Goal: Information Seeking & Learning: Learn about a topic

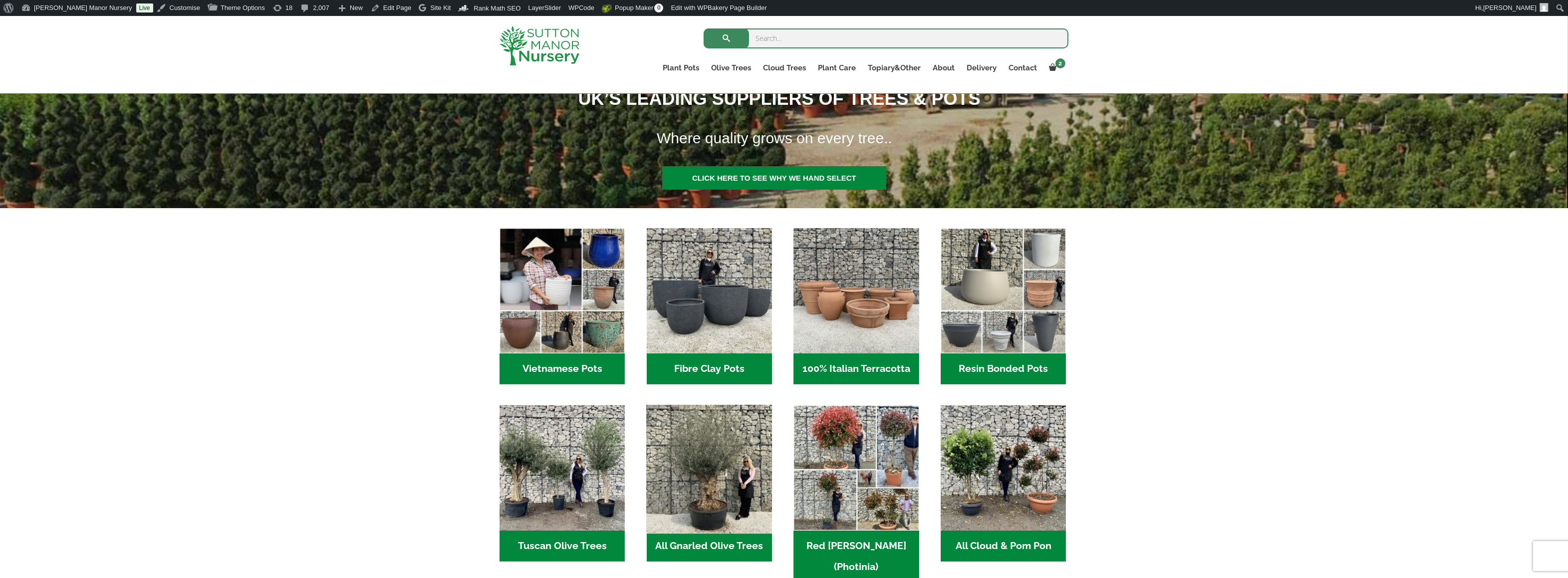
click at [729, 478] on img "Visit product category All Gnarled Olive Trees" at bounding box center [709, 468] width 131 height 132
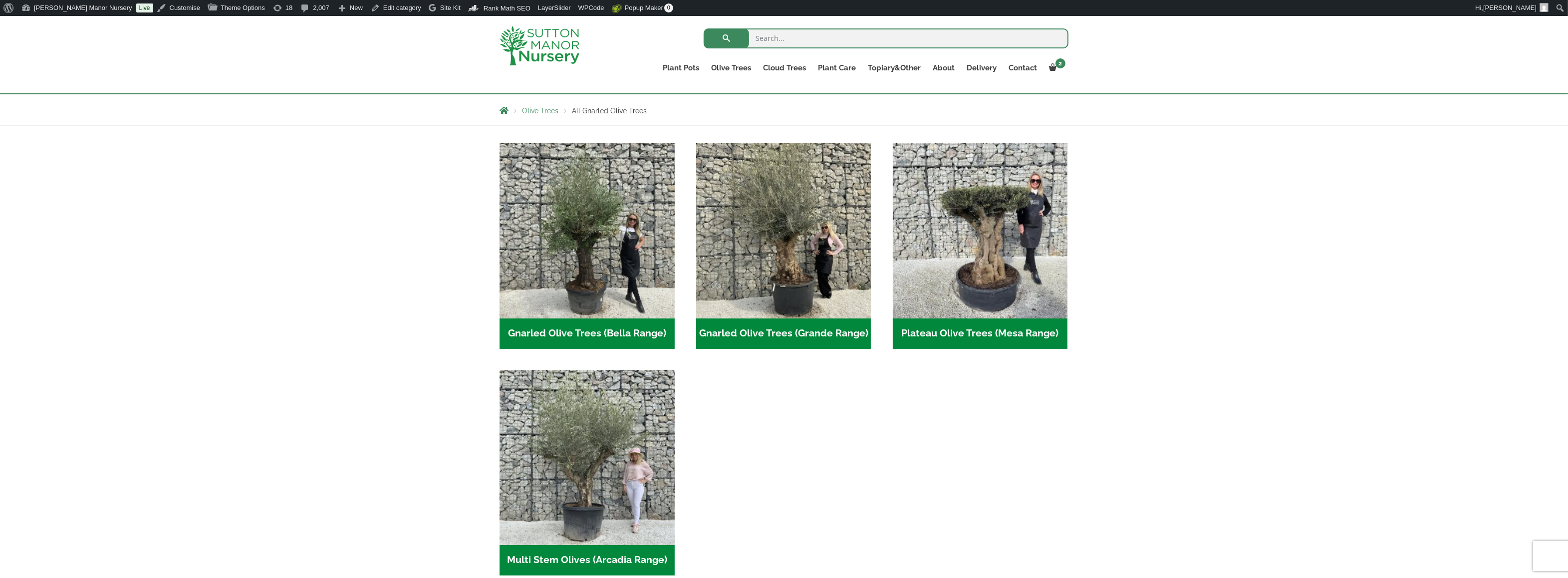
scroll to position [200, 0]
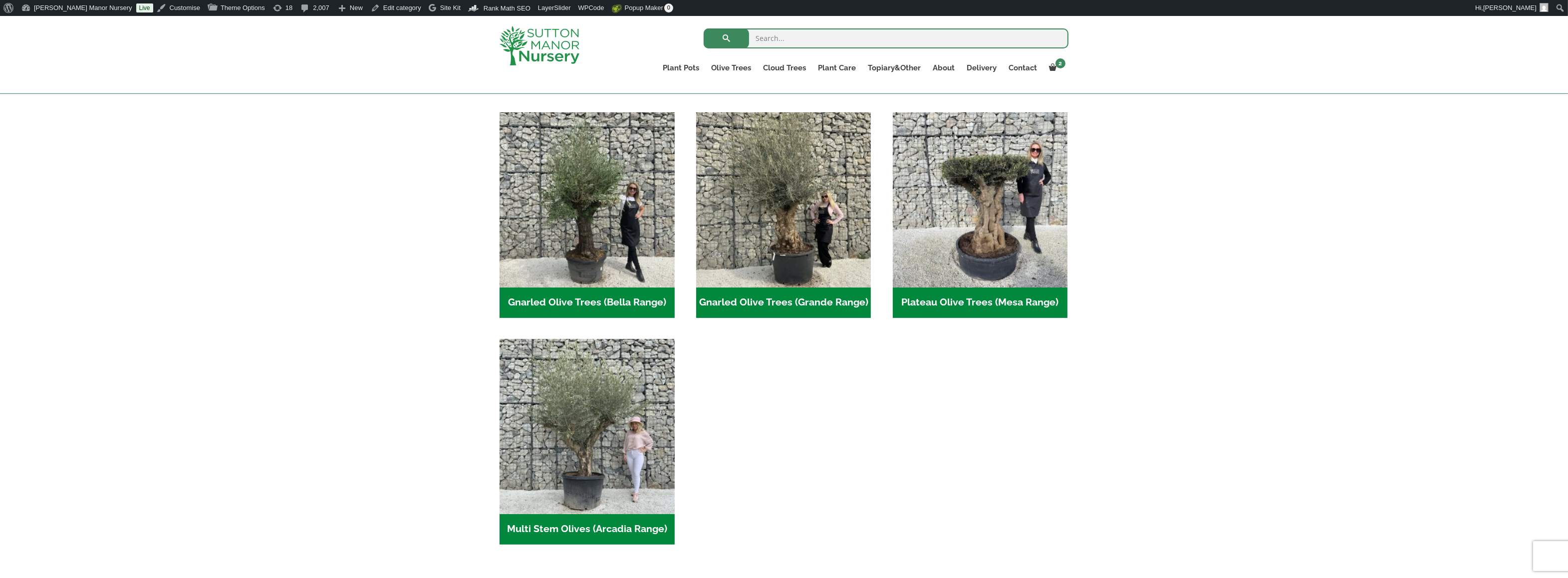
click at [851, 460] on ul "Gnarled Olive Trees (Bella Range) (106) Gnarled Olive Trees (Grande Range) (56)…" at bounding box center [784, 339] width 569 height 453
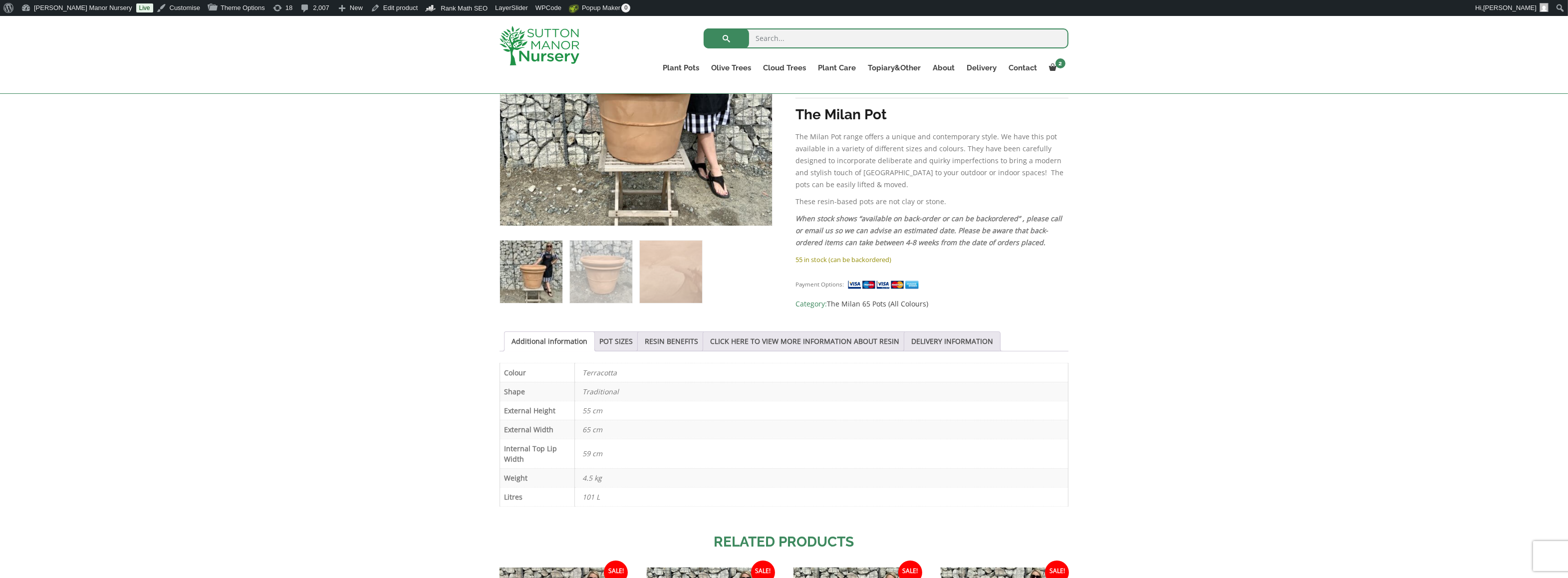
scroll to position [300, 0]
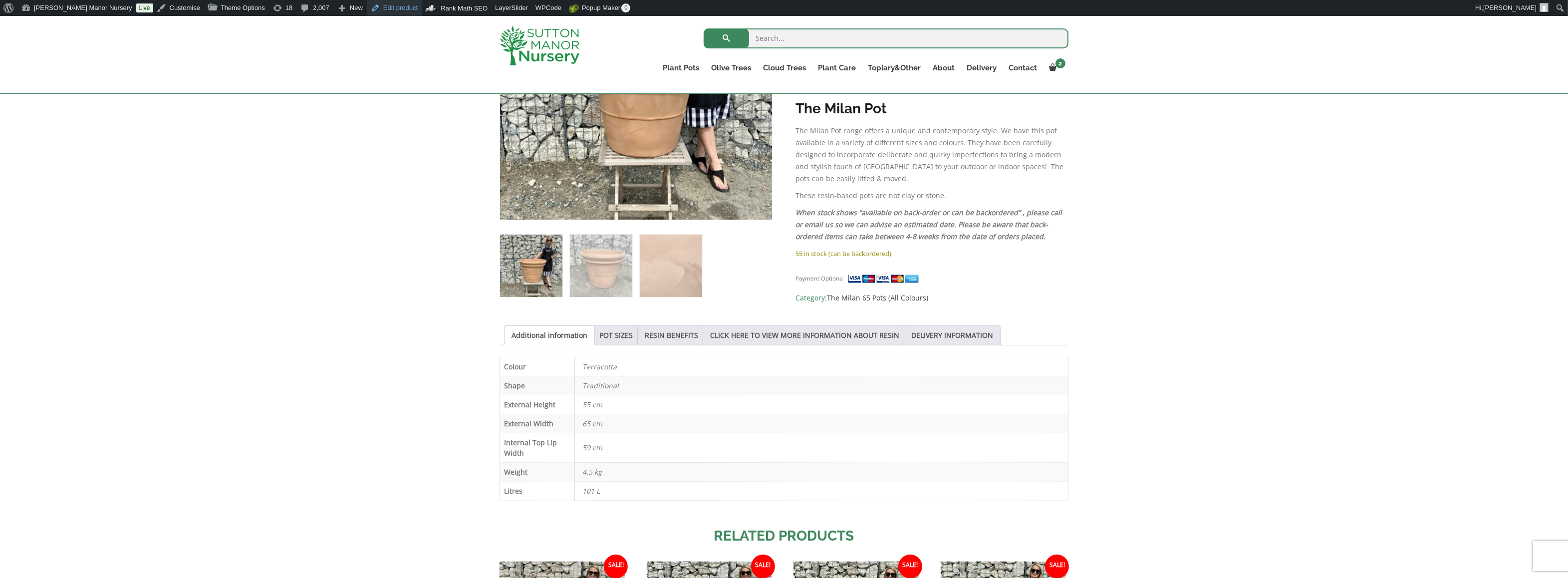
click at [367, 15] on link "Edit product" at bounding box center [394, 8] width 55 height 16
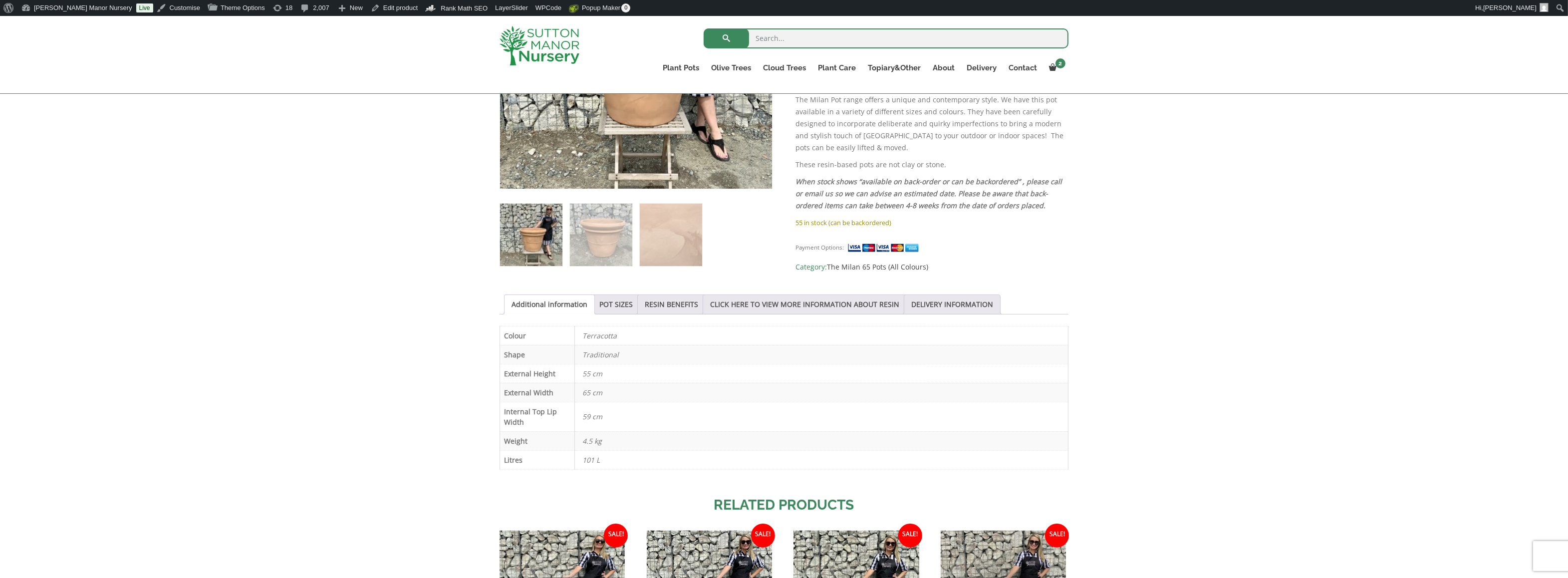
scroll to position [331, 0]
click at [614, 300] on link "POT SIZES" at bounding box center [616, 304] width 33 height 19
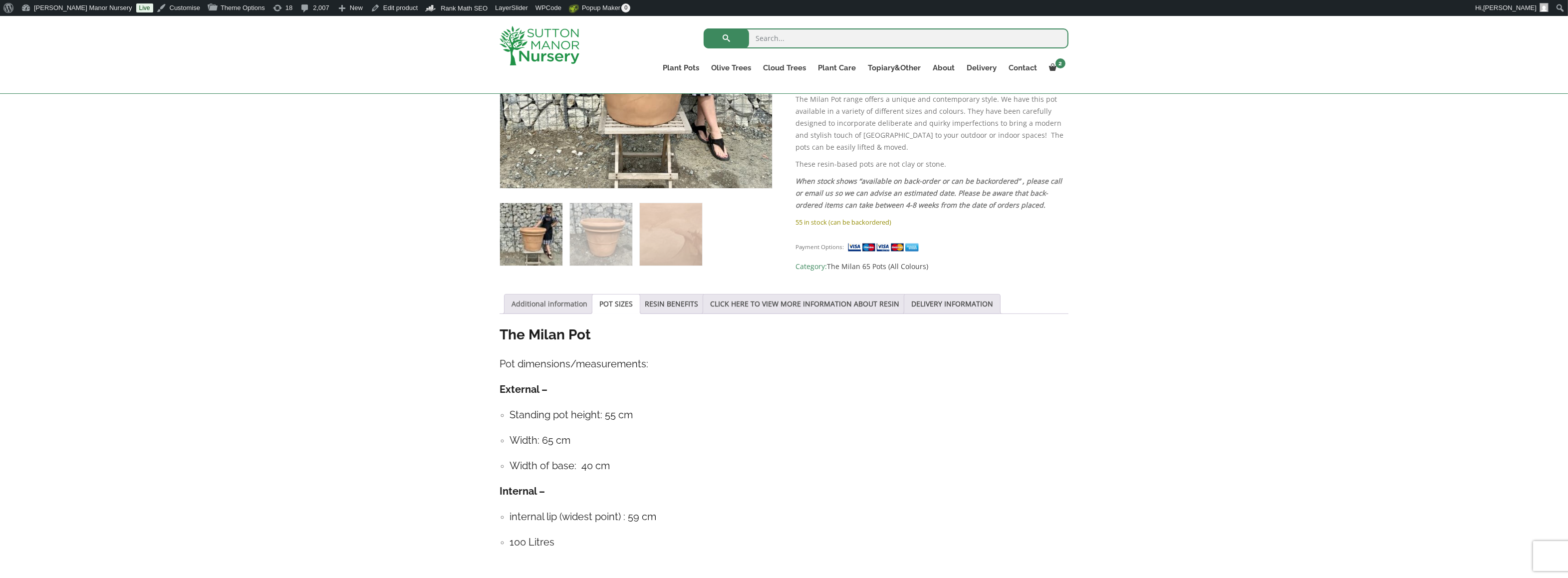
click at [556, 306] on link "Additional information" at bounding box center [549, 304] width 76 height 19
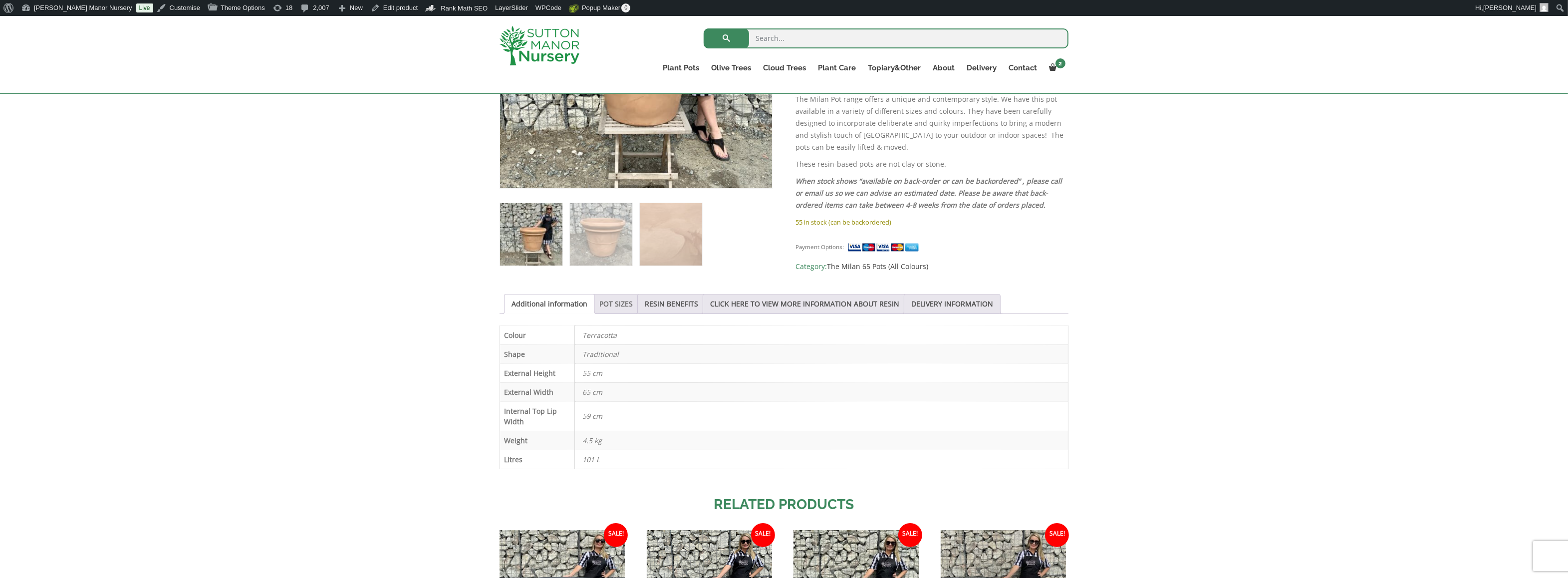
click at [611, 306] on link "POT SIZES" at bounding box center [616, 304] width 33 height 19
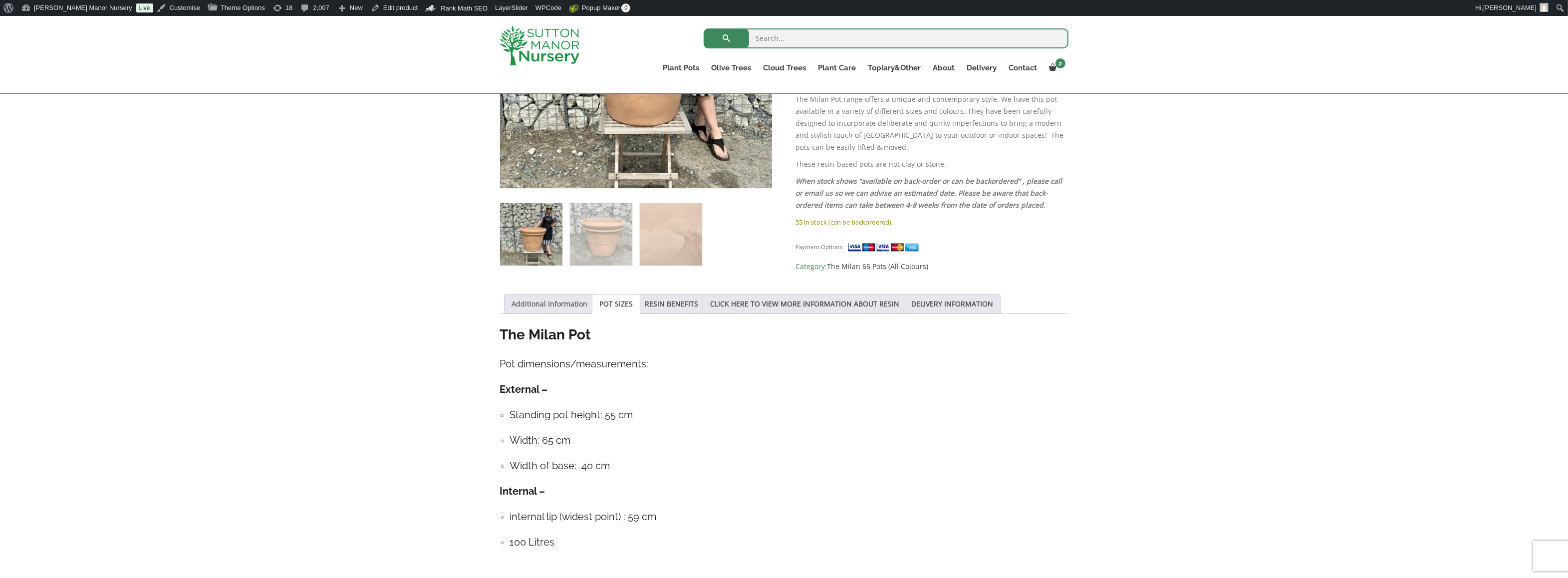
click at [559, 301] on link "Additional information" at bounding box center [549, 304] width 76 height 19
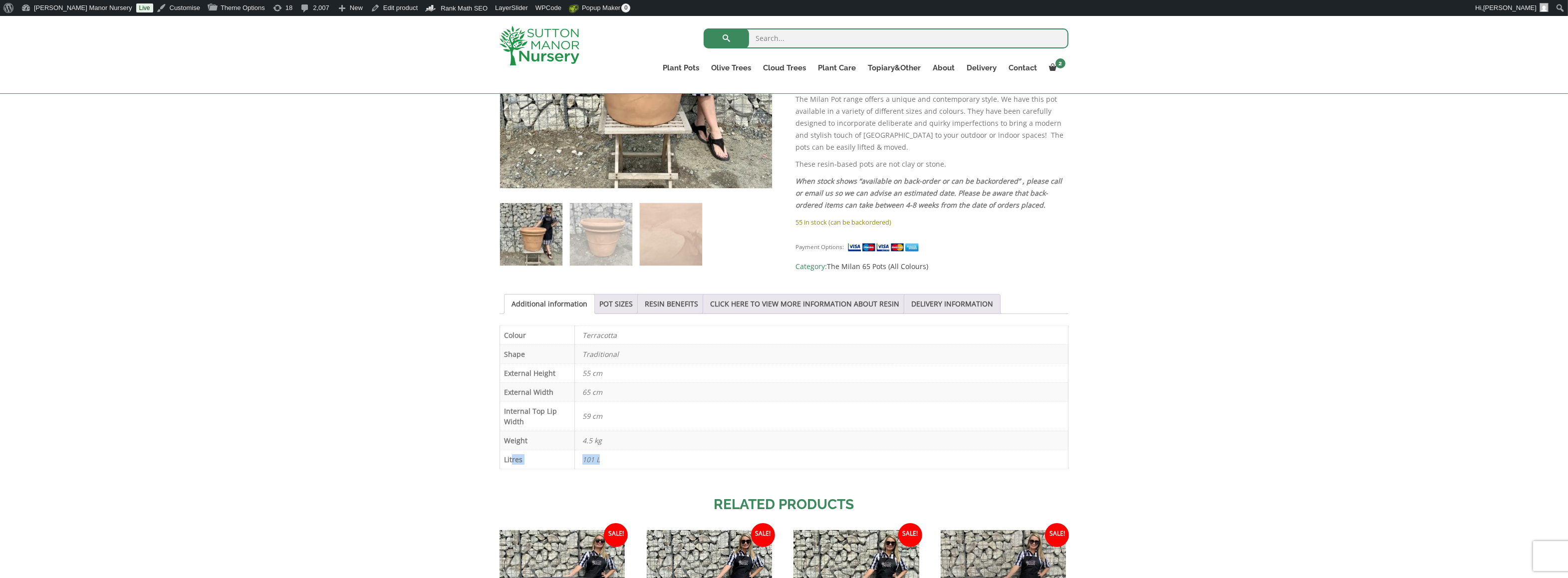
drag, startPoint x: 575, startPoint y: 462, endPoint x: 511, endPoint y: 457, distance: 64.2
click at [511, 457] on tr "Litres 101 L" at bounding box center [784, 459] width 569 height 19
click at [696, 459] on p "101 L" at bounding box center [821, 460] width 478 height 18
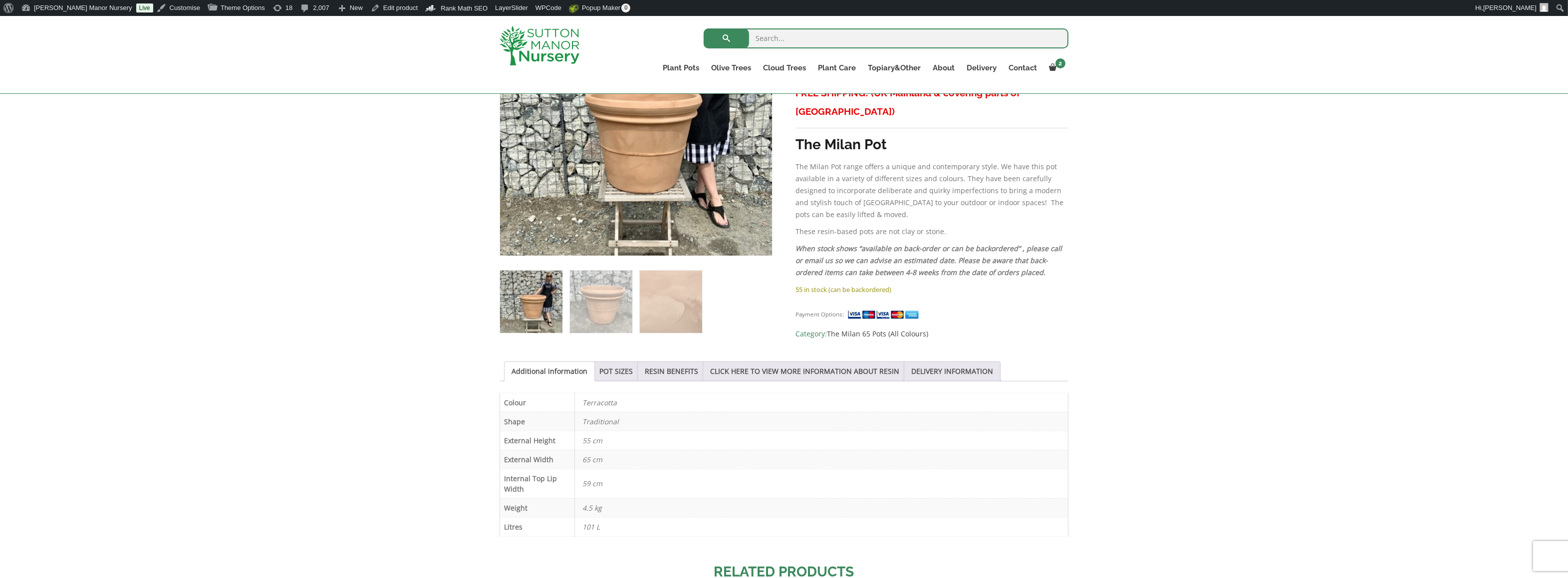
scroll to position [281, 0]
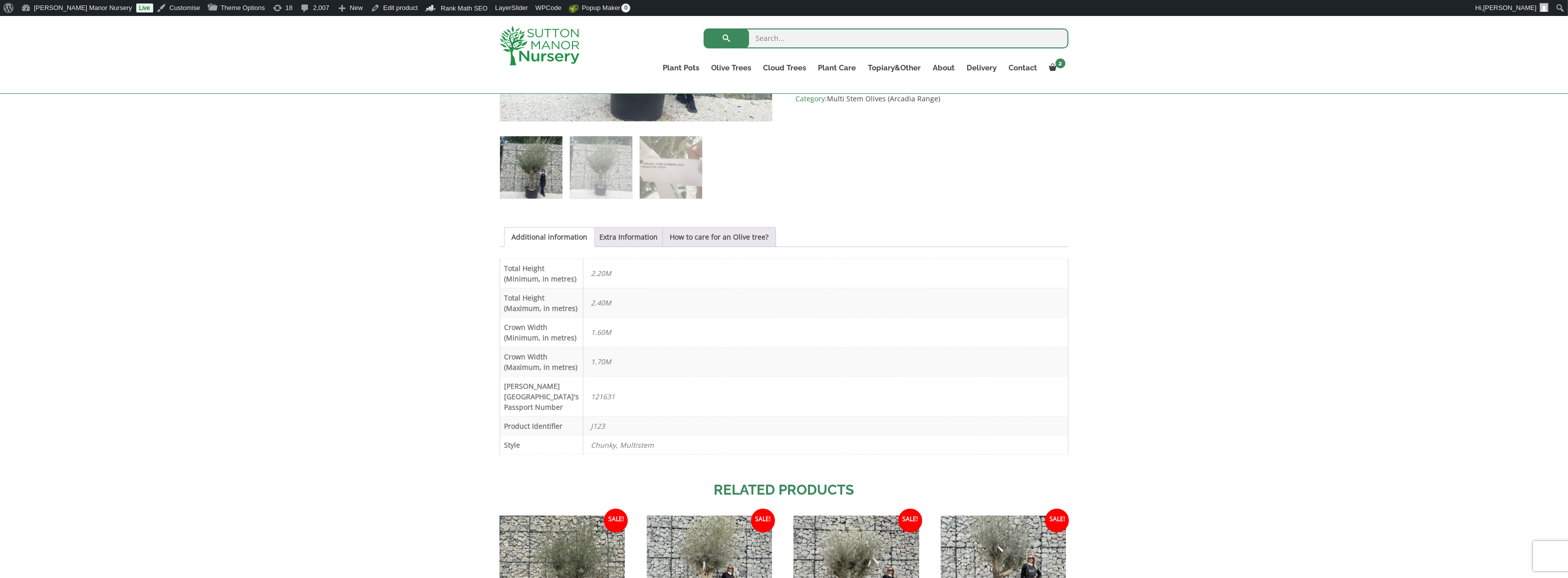
scroll to position [400, 0]
drag, startPoint x: 660, startPoint y: 465, endPoint x: 544, endPoint y: 457, distance: 116.3
click at [544, 453] on tbody "Total Height (Minimum, in metres) 2.20M Total Height (Maximum, in metres) 2.40M…" at bounding box center [784, 354] width 569 height 196
click at [592, 261] on td "2.20M" at bounding box center [825, 272] width 485 height 29
drag, startPoint x: 642, startPoint y: 423, endPoint x: 569, endPoint y: 423, distance: 73.0
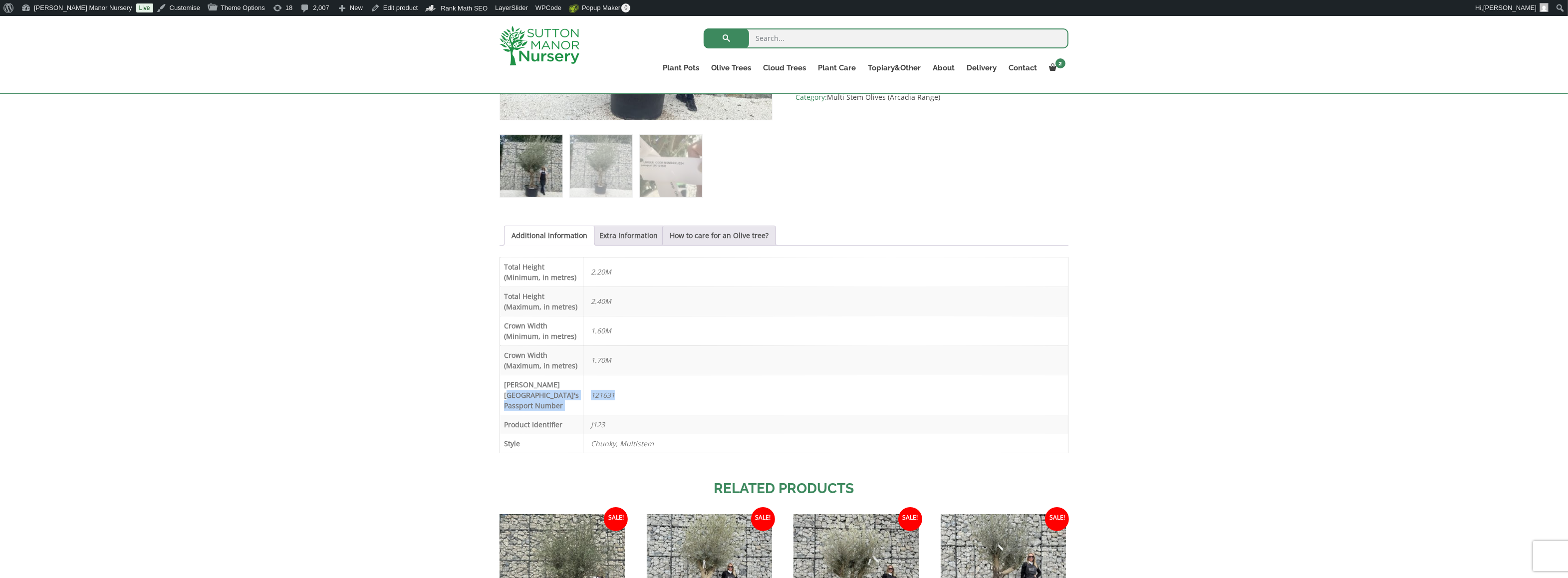
click at [569, 415] on tr "[PERSON_NAME][GEOGRAPHIC_DATA]'s Passport Number 121631" at bounding box center [784, 395] width 569 height 40
click at [605, 404] on p "121631" at bounding box center [825, 395] width 469 height 18
drag, startPoint x: 611, startPoint y: 429, endPoint x: 572, endPoint y: 429, distance: 39.0
click at [572, 415] on tr "[PERSON_NAME][GEOGRAPHIC_DATA]'s Passport Number 121631" at bounding box center [784, 395] width 569 height 40
drag, startPoint x: 614, startPoint y: 454, endPoint x: 572, endPoint y: 458, distance: 42.2
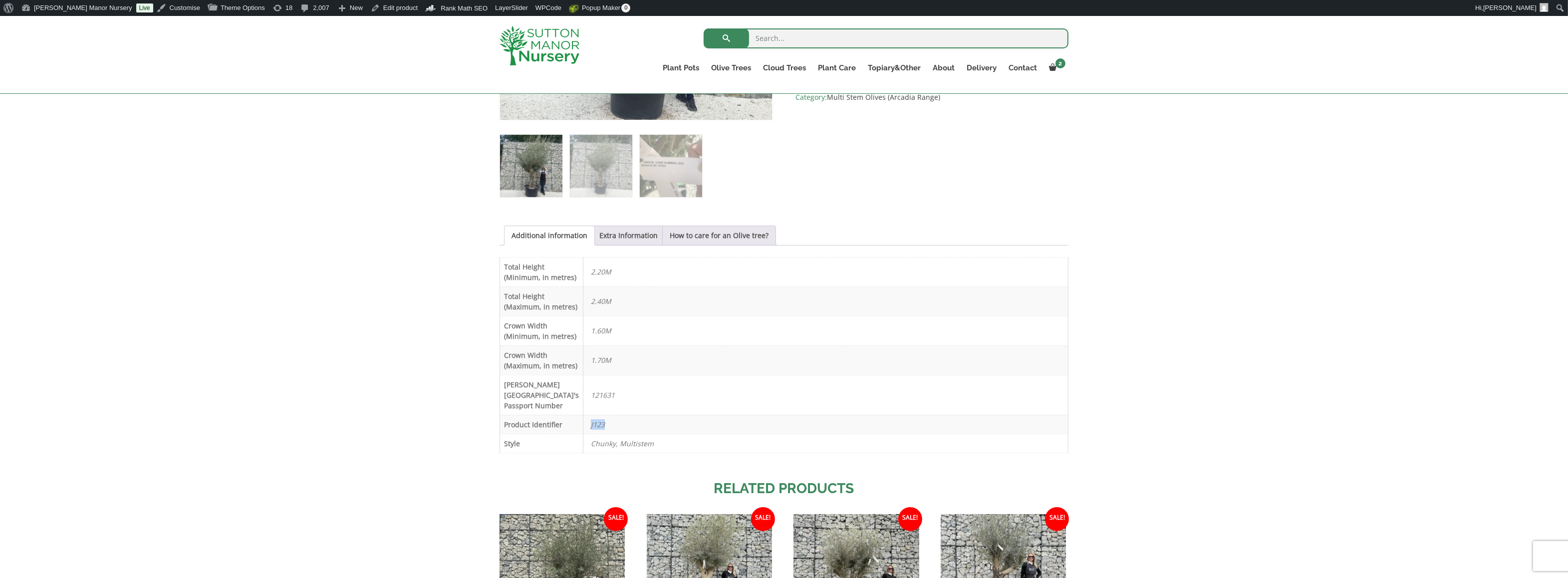
click at [572, 434] on tr "Product Identifier J123" at bounding box center [784, 424] width 569 height 19
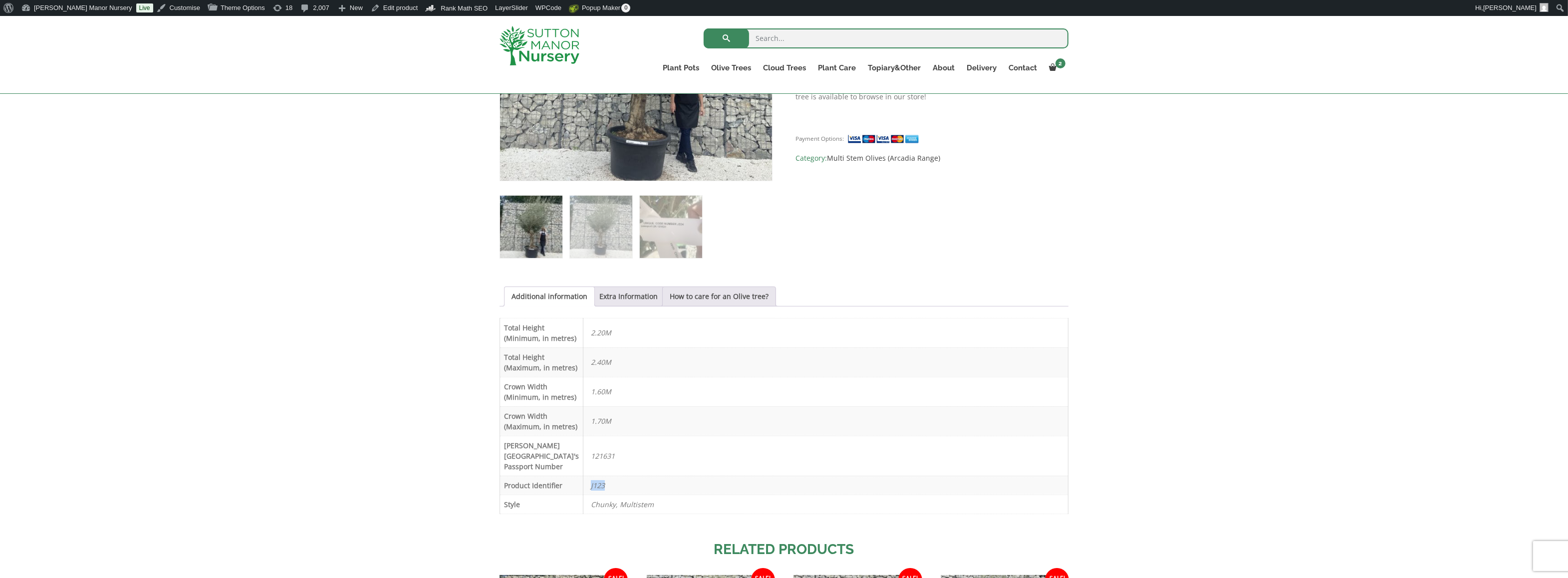
scroll to position [350, 0]
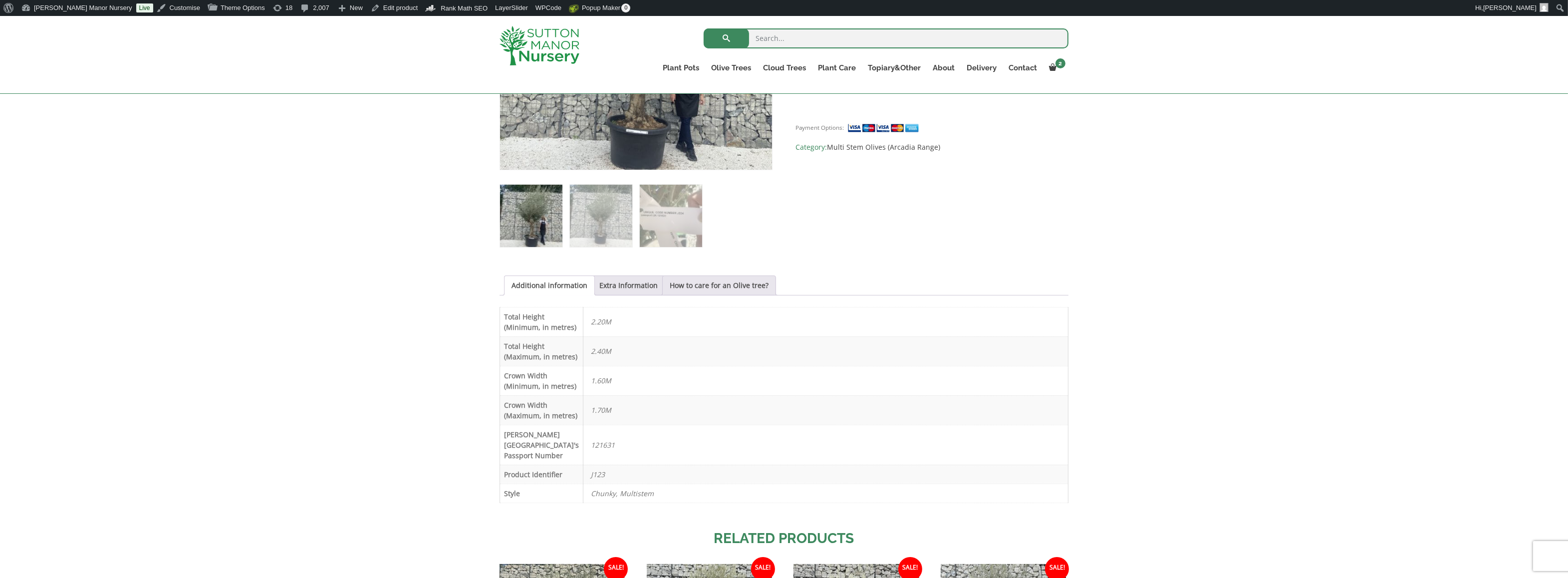
click at [535, 465] on th "[PERSON_NAME][GEOGRAPHIC_DATA]'s Passport Number" at bounding box center [541, 445] width 83 height 40
drag, startPoint x: 605, startPoint y: 481, endPoint x: 567, endPoint y: 404, distance: 85.9
click at [567, 404] on tbody "Total Height (Minimum, in metres) 2.20M Total Height (Maximum, in metres) 2.40M…" at bounding box center [784, 404] width 569 height 196
click at [736, 503] on p "Chunky, Multistem" at bounding box center [825, 493] width 469 height 18
drag, startPoint x: 605, startPoint y: 503, endPoint x: 589, endPoint y: 442, distance: 63.1
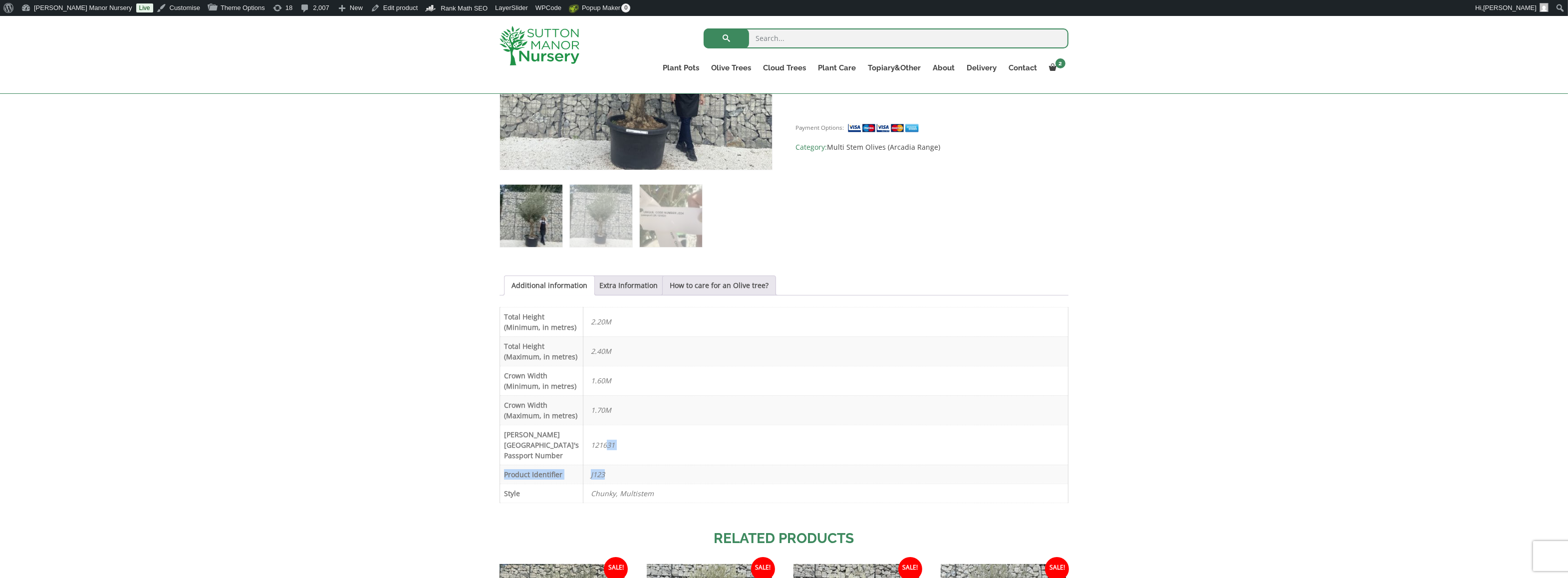
click at [595, 462] on tbody "Total Height (Minimum, in metres) 2.20M Total Height (Maximum, in metres) 2.40M…" at bounding box center [784, 404] width 569 height 196
click at [631, 286] on link "Extra Information" at bounding box center [629, 285] width 58 height 19
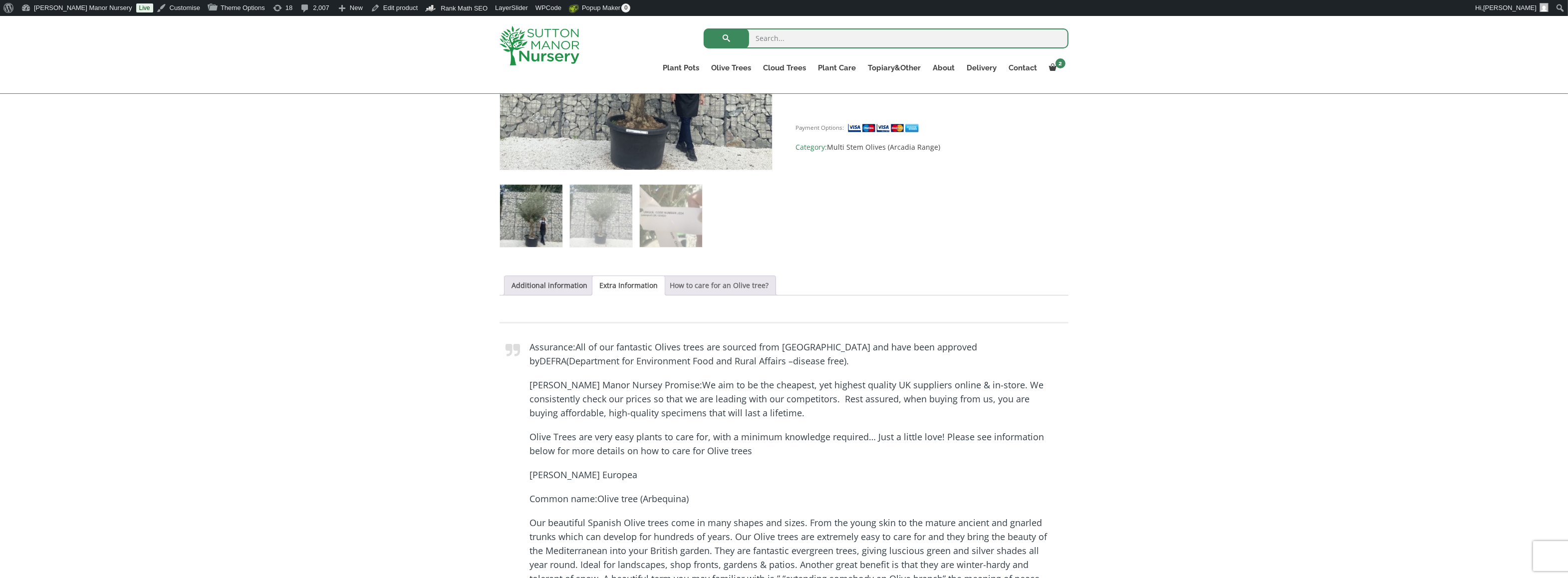
click at [682, 287] on link "How to care for an Olive tree?" at bounding box center [719, 285] width 99 height 19
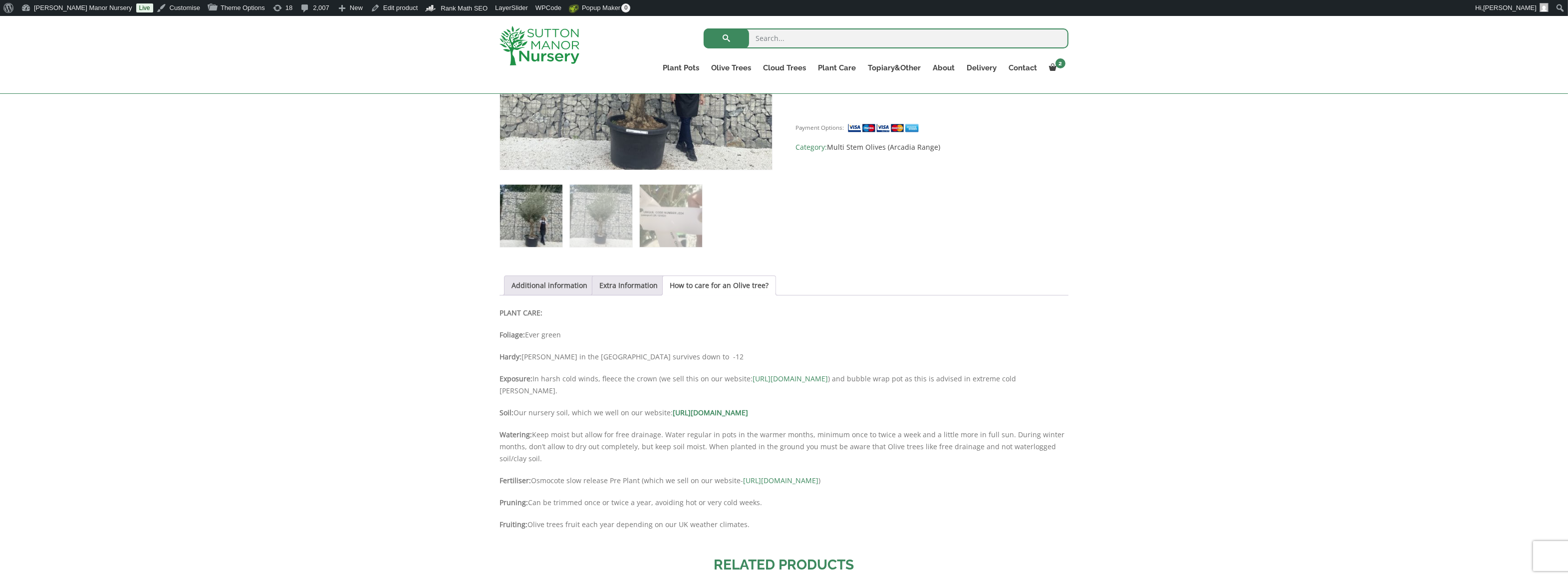
click at [572, 296] on div "Additional information Extra Information How to care for an Olive tree? Additio…" at bounding box center [784, 408] width 569 height 265
